Goal: Task Accomplishment & Management: Manage account settings

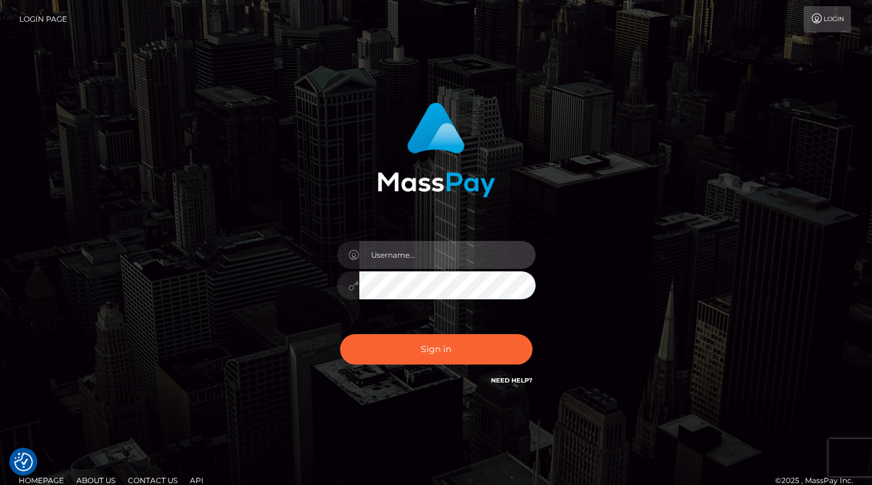
click at [424, 252] on input "text" at bounding box center [447, 255] width 176 height 28
type input "matias.tilia"
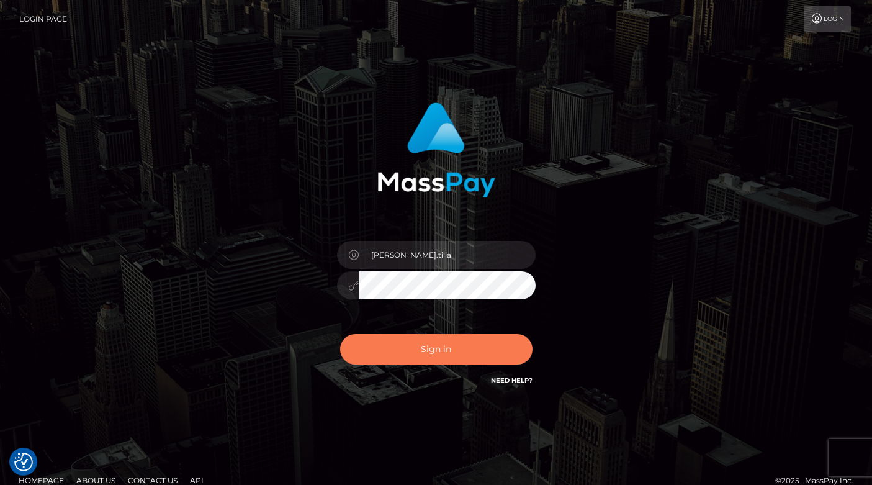
click at [421, 349] on button "Sign in" at bounding box center [436, 349] width 192 height 30
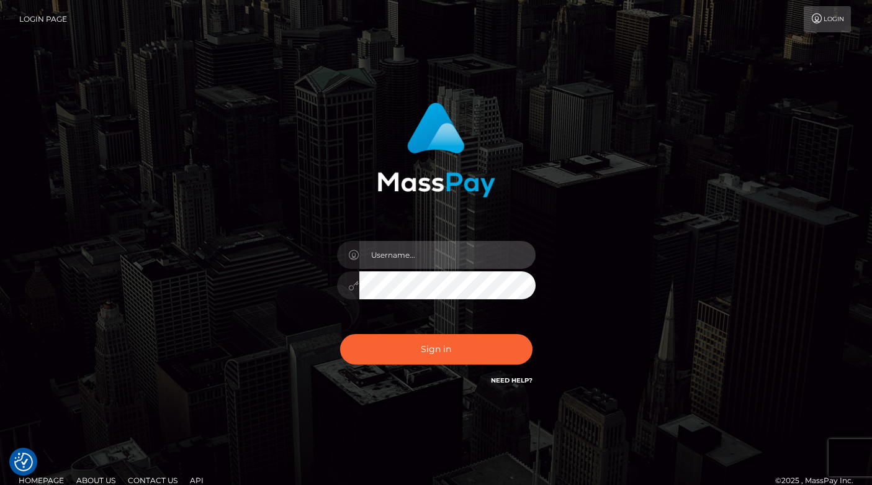
click at [396, 254] on input "text" at bounding box center [447, 255] width 176 height 28
click at [417, 247] on input "text" at bounding box center [447, 255] width 176 height 28
paste input "matias.tilia"
type input "matias.tilia"
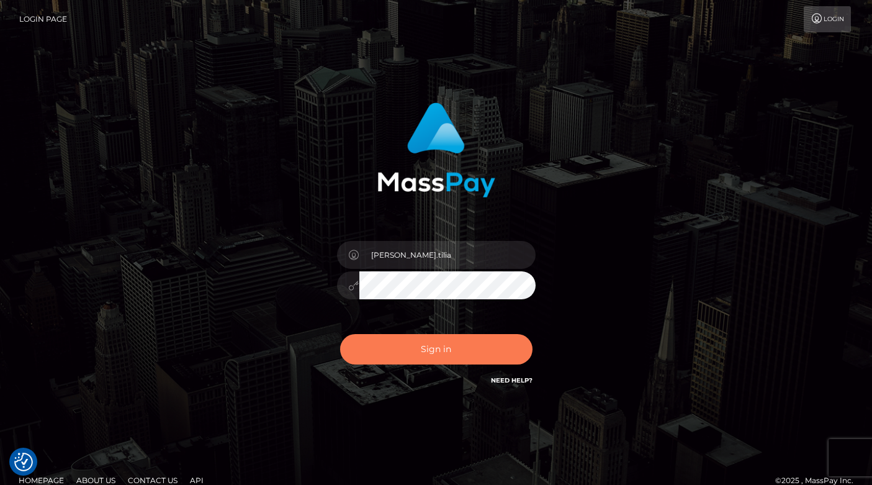
drag, startPoint x: 418, startPoint y: 348, endPoint x: 408, endPoint y: 346, distance: 10.2
click at [418, 347] on button "Sign in" at bounding box center [436, 349] width 192 height 30
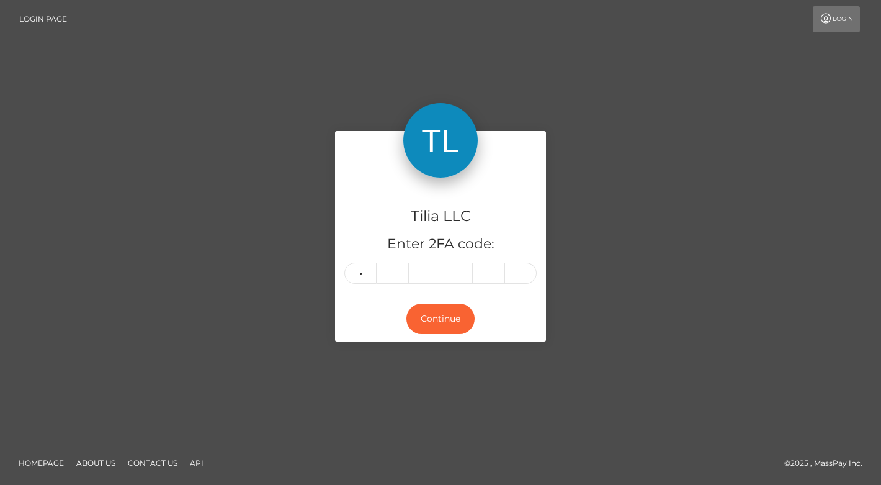
type input "6"
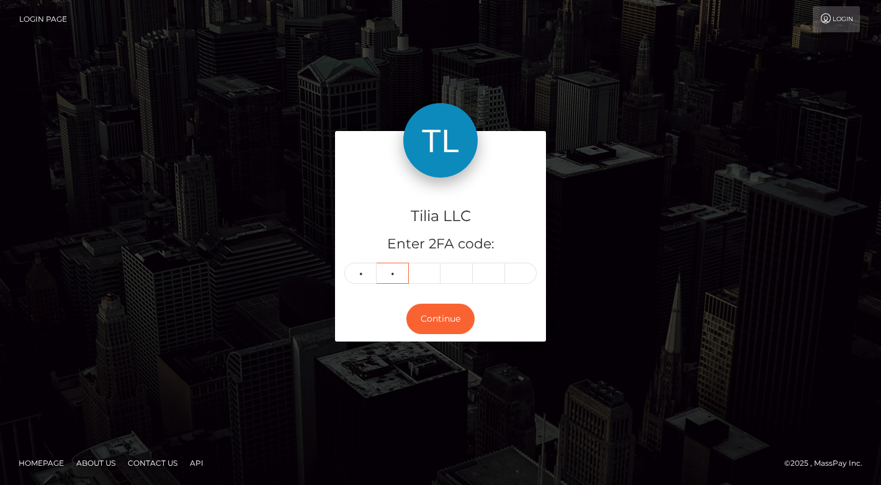
type input "3"
type input "2"
type input "8"
type input "7"
type input "6"
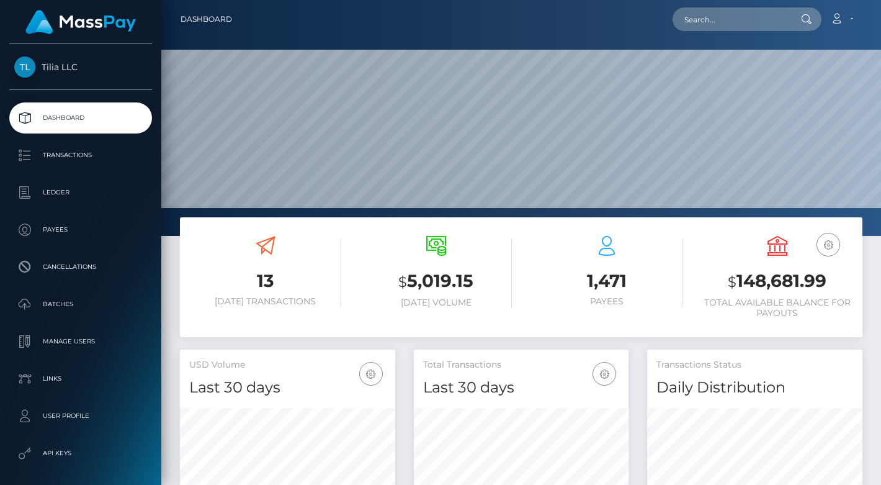
scroll to position [220, 215]
